Goal: Task Accomplishment & Management: Manage account settings

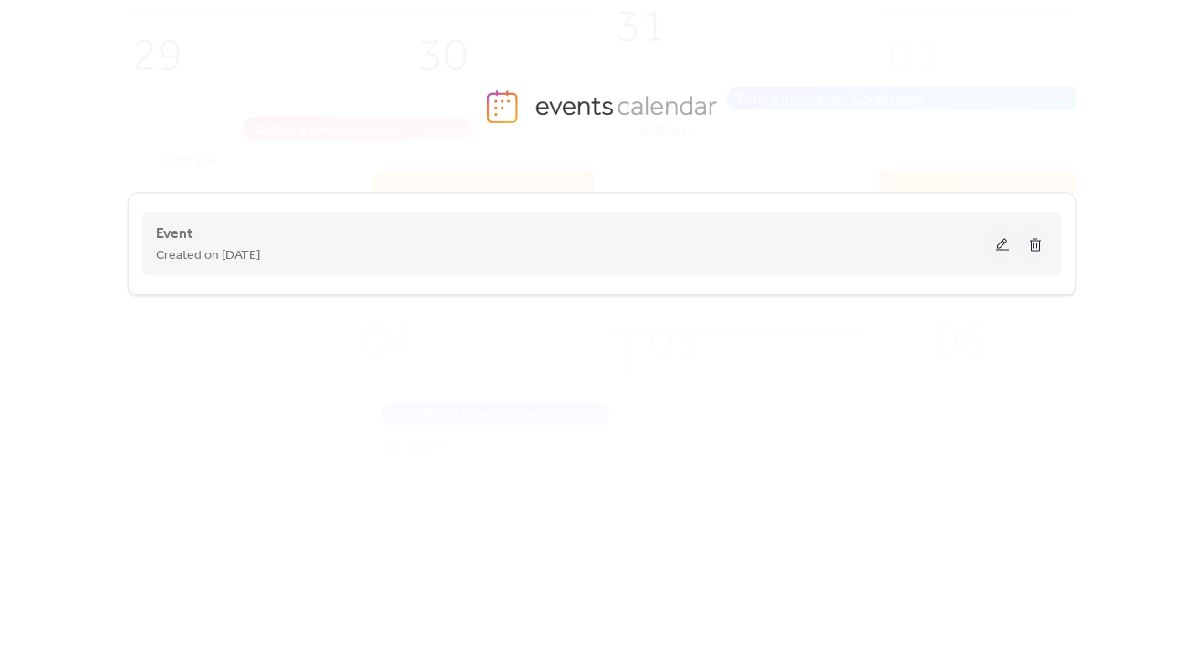
click at [996, 250] on button at bounding box center [1003, 244] width 26 height 27
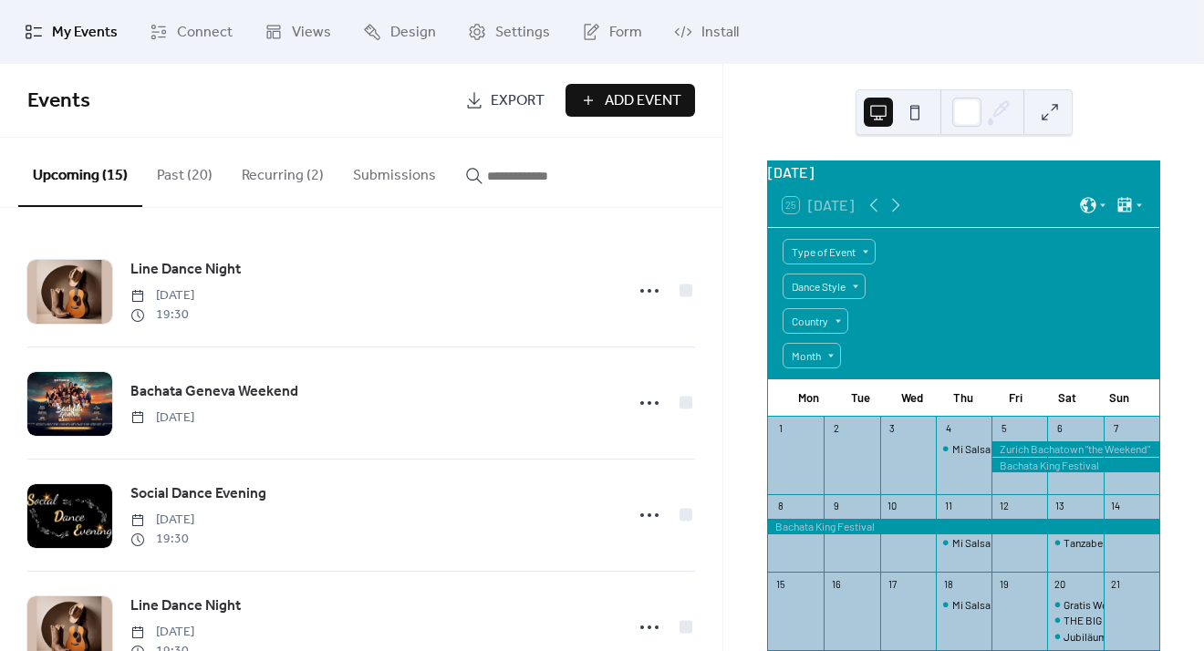
click at [432, 183] on button "Submissions" at bounding box center [394, 171] width 112 height 67
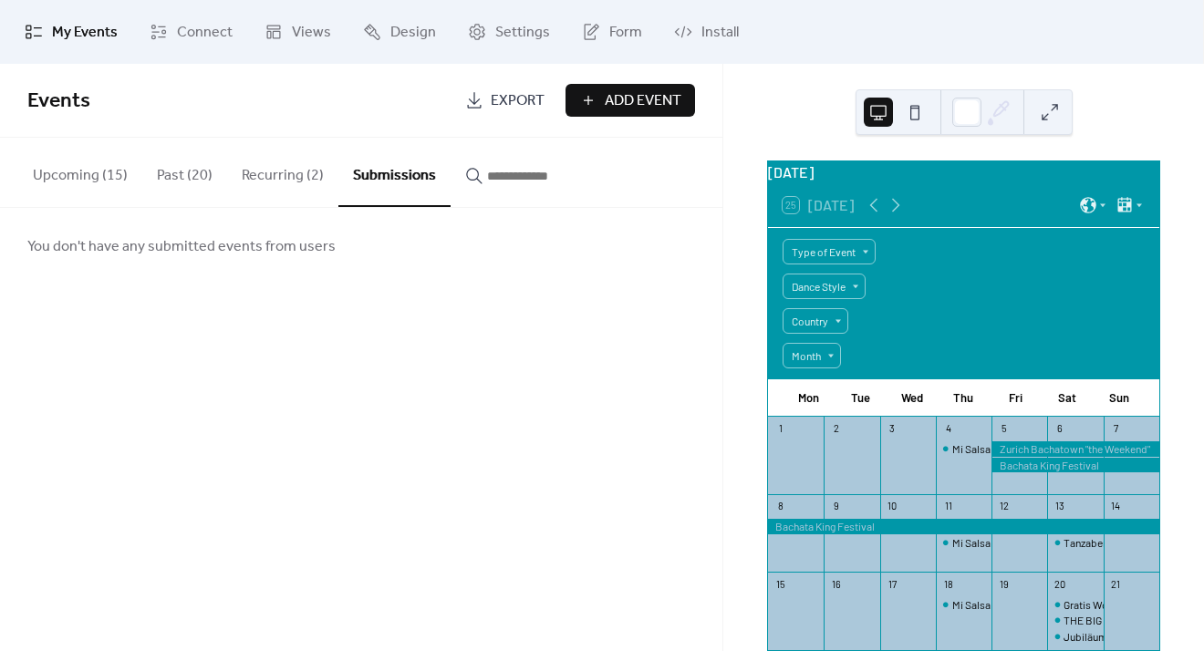
click at [96, 163] on button "Upcoming (15)" at bounding box center [80, 171] width 124 height 67
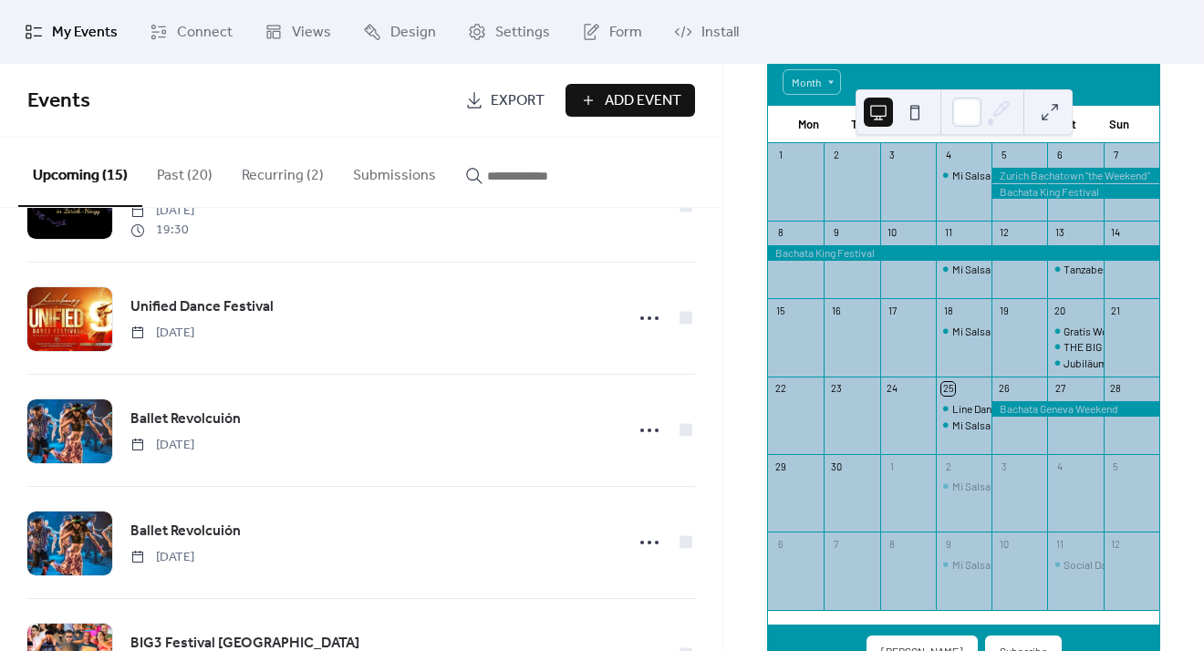
scroll to position [137, 0]
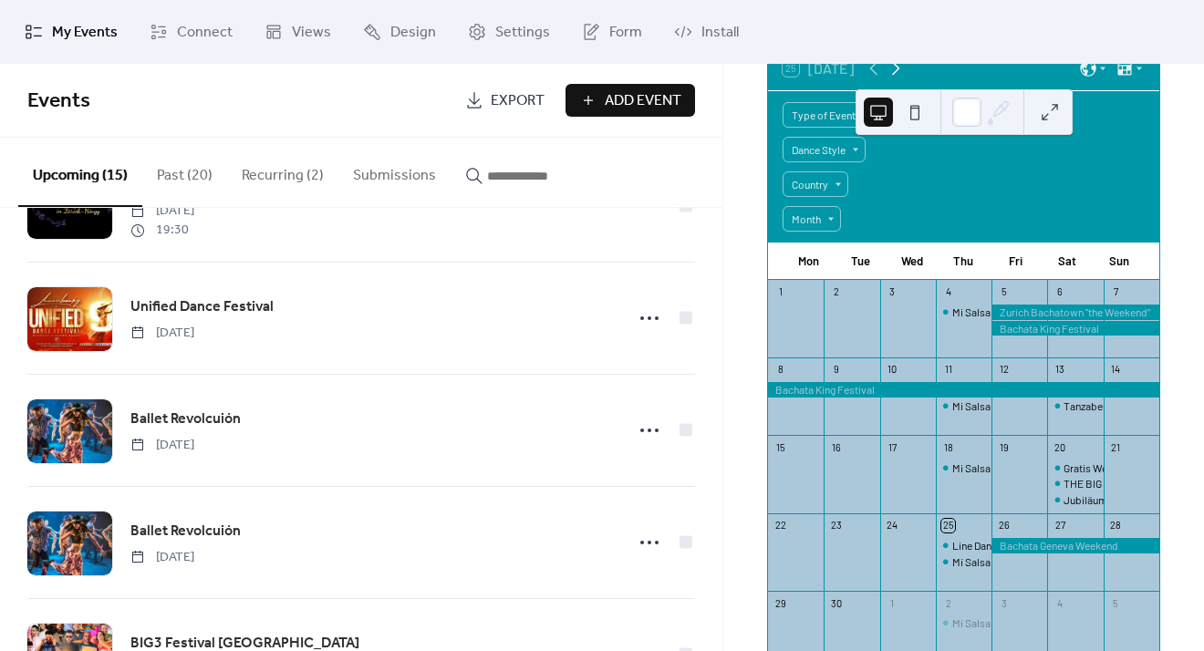
click at [888, 79] on icon at bounding box center [896, 68] width 22 height 22
